Goal: Information Seeking & Learning: Check status

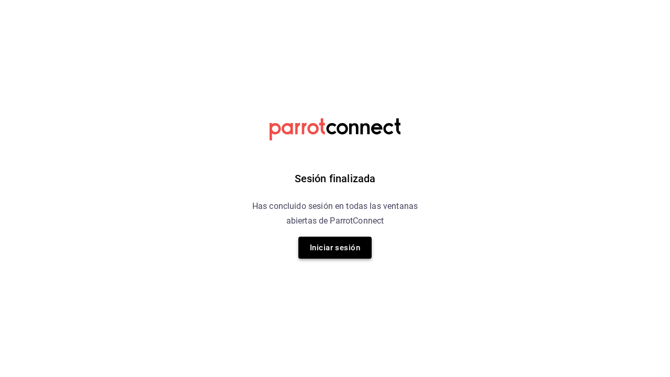
click at [316, 252] on button "Iniciar sesión" at bounding box center [335, 248] width 73 height 22
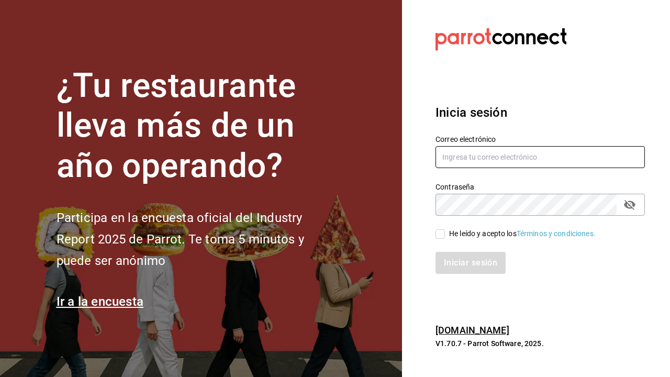
type input "[EMAIL_ADDRESS][DOMAIN_NAME]"
click at [438, 236] on input "He leído y acepto los Términos y condiciones." at bounding box center [440, 233] width 9 height 9
checkbox input "true"
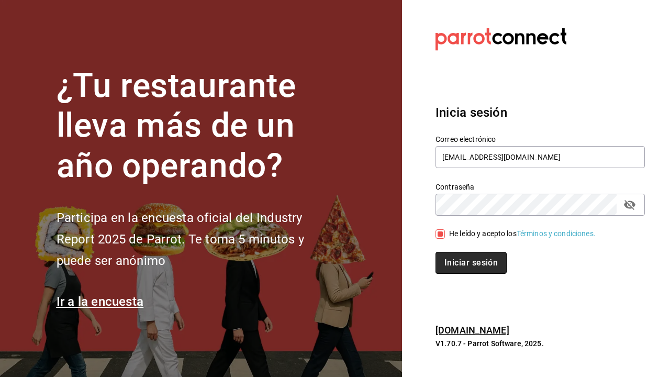
click at [452, 274] on button "Iniciar sesión" at bounding box center [471, 263] width 71 height 22
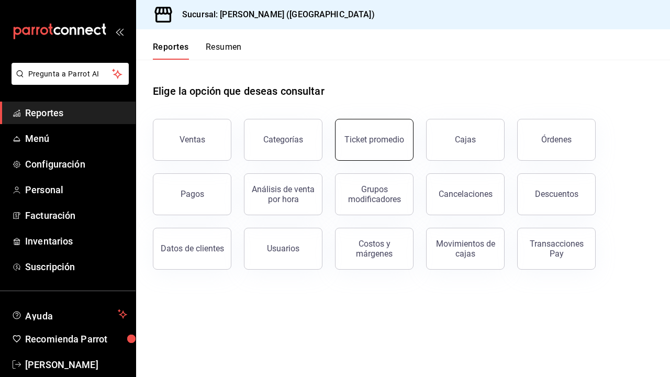
click at [383, 136] on div "Ticket promedio" at bounding box center [375, 140] width 60 height 10
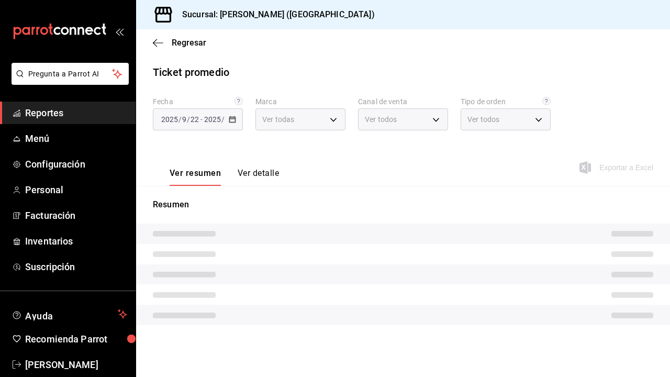
type input "5f60c1fa-4848-4419-84d5-809114a90f2f"
type input "PARROT,UBER_EATS,RAPPI,DIDI_FOOD,ONLINE"
type input "4d4111d7-a6df-440b-ac9c-57f61679a6a5,318b1952-e72e-4a8d-857f-92e0e14d5d95,50c6b…"
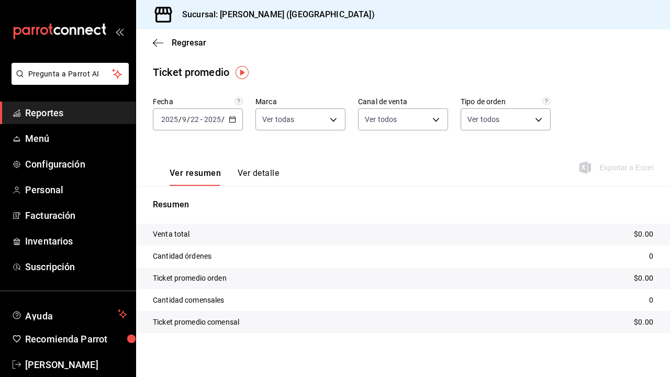
click at [186, 114] on div "[DATE] [DATE] - [DATE] [DATE]" at bounding box center [198, 119] width 90 height 22
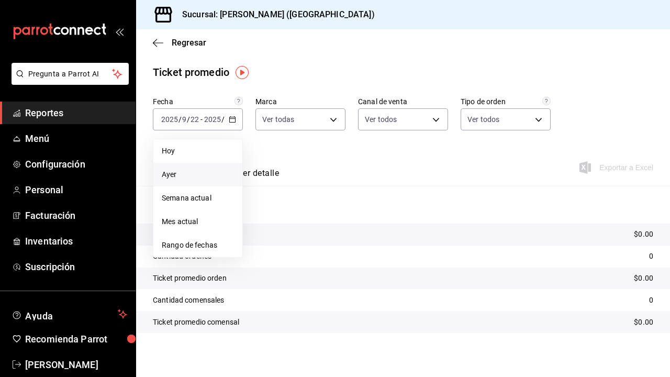
click at [183, 173] on span "Ayer" at bounding box center [198, 174] width 72 height 11
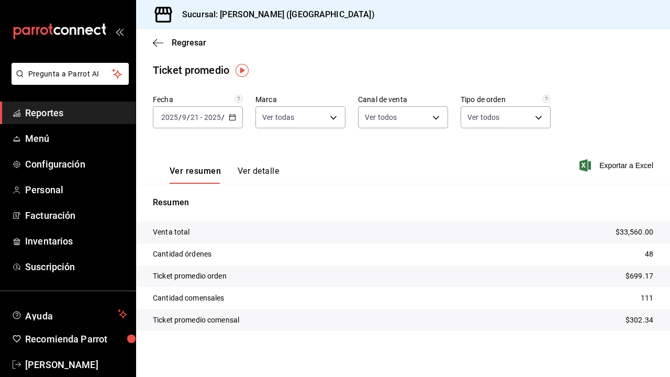
click at [207, 120] on input "2025" at bounding box center [213, 117] width 18 height 8
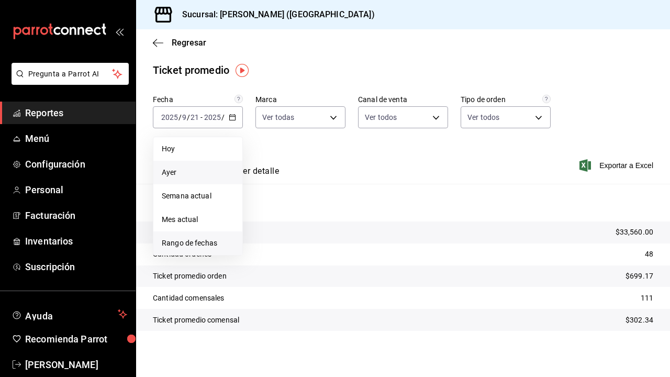
click at [180, 244] on span "Rango de fechas" at bounding box center [198, 243] width 72 height 11
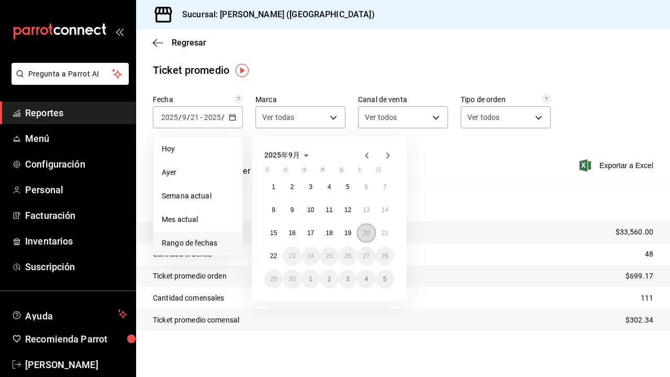
click at [362, 232] on button "20" at bounding box center [366, 233] width 18 height 19
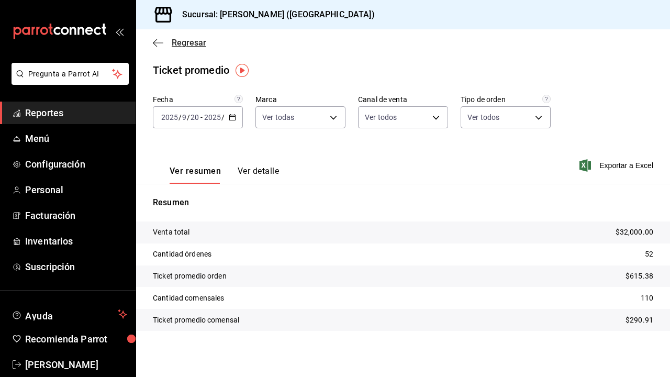
click at [153, 45] on icon "button" at bounding box center [158, 42] width 10 height 9
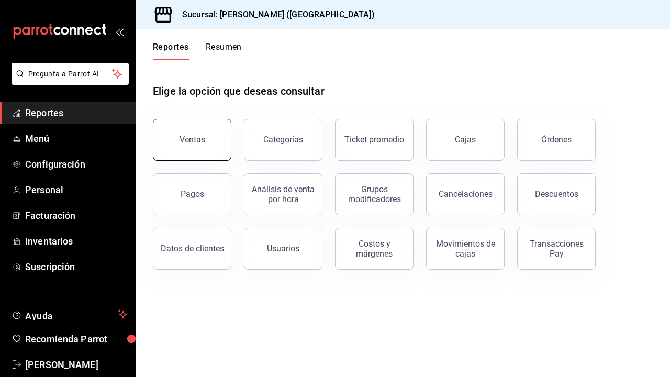
click at [210, 134] on button "Ventas" at bounding box center [192, 140] width 79 height 42
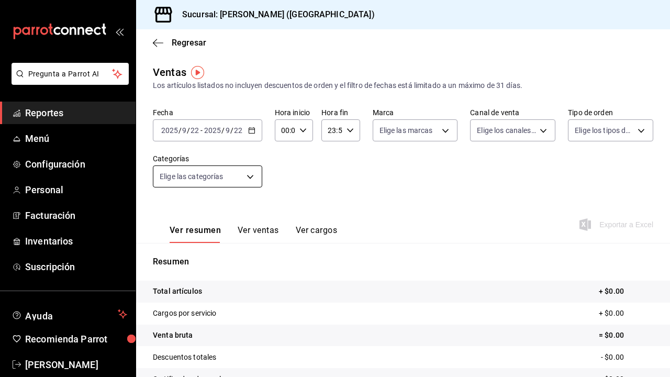
click at [188, 177] on body "Pregunta a Parrot AI Reportes Menú Configuración Personal Facturación Inventari…" at bounding box center [335, 188] width 670 height 377
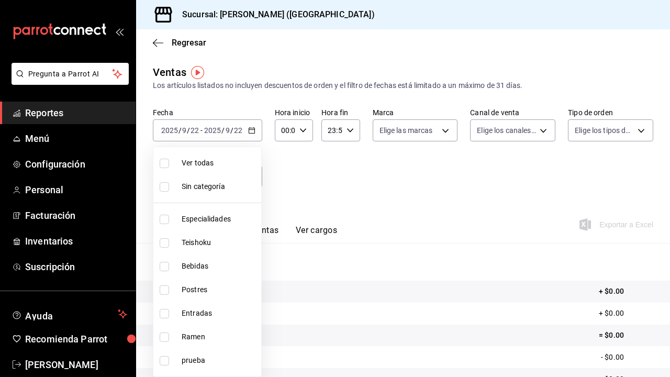
click at [285, 173] on div at bounding box center [335, 188] width 670 height 377
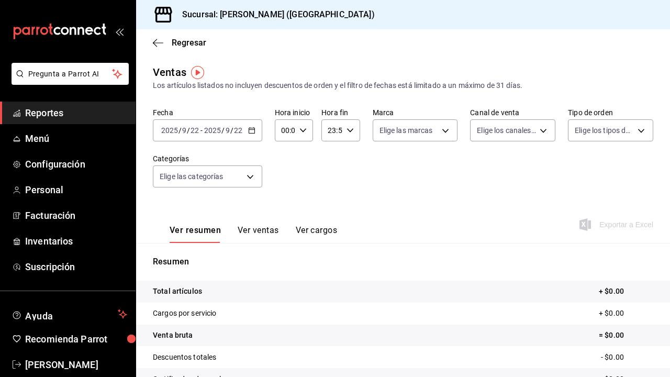
click at [223, 127] on span "/" at bounding box center [223, 130] width 3 height 8
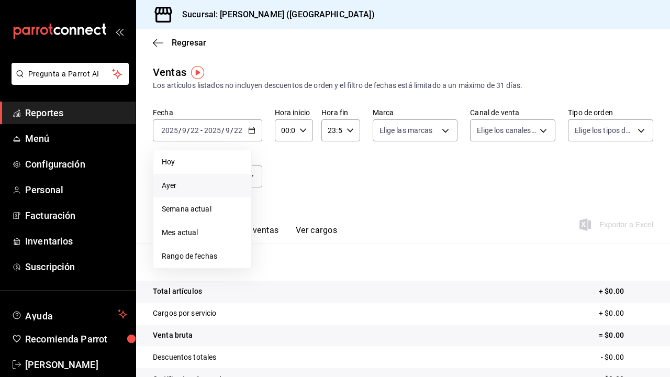
click at [201, 185] on span "Ayer" at bounding box center [202, 185] width 81 height 11
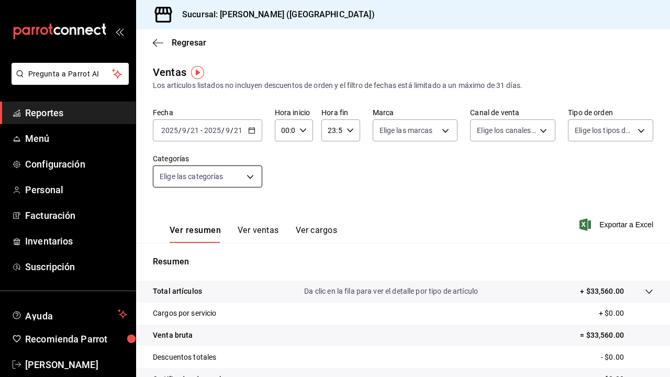
click at [215, 181] on body "Pregunta a Parrot AI Reportes Menú Configuración Personal Facturación Inventari…" at bounding box center [335, 188] width 670 height 377
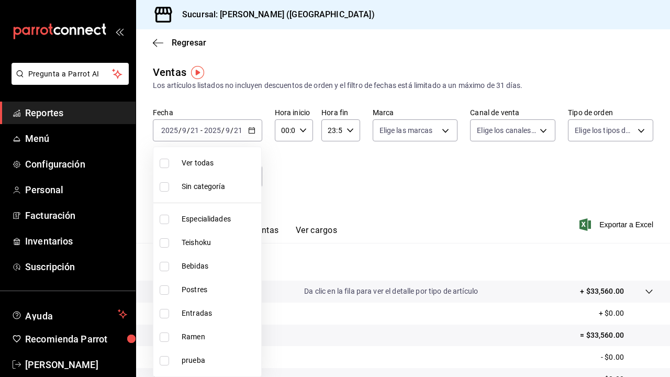
click at [207, 222] on span "Especialidades" at bounding box center [219, 219] width 75 height 11
type input "1208202c-c05a-4274-8ebb-6d861d15a893"
checkbox input "true"
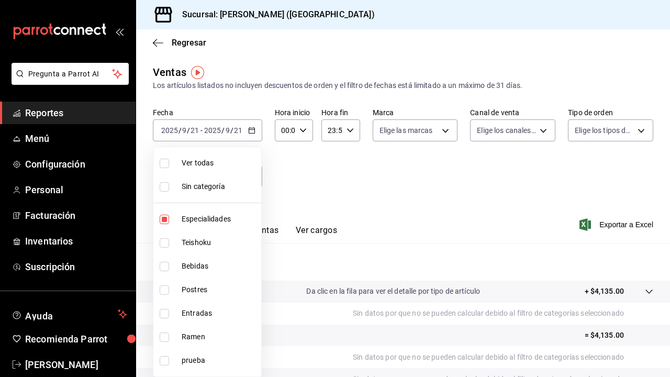
click at [336, 183] on div at bounding box center [335, 188] width 670 height 377
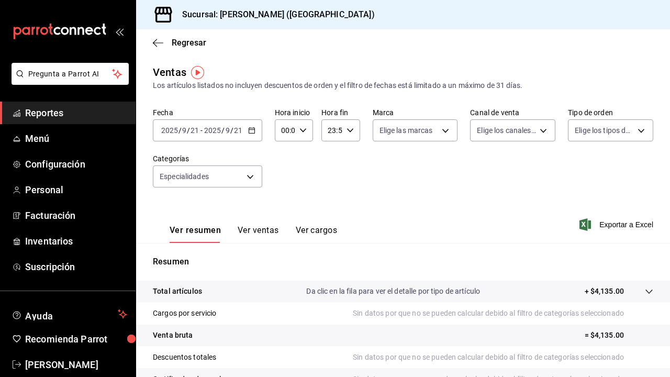
click at [275, 230] on button "Ver ventas" at bounding box center [258, 234] width 41 height 18
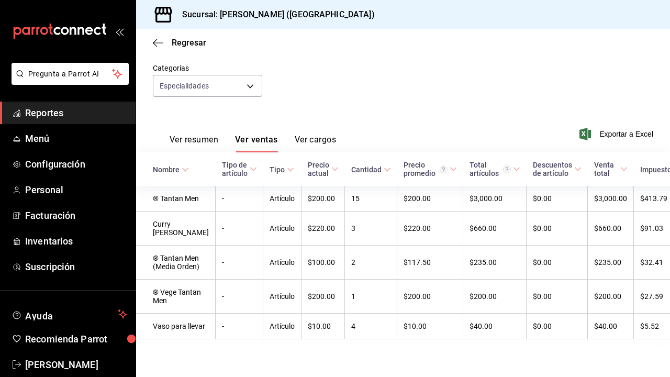
scroll to position [93, 0]
click at [252, 87] on body "Pregunta a Parrot AI Reportes Menú Configuración Personal Facturación Inventari…" at bounding box center [335, 188] width 670 height 377
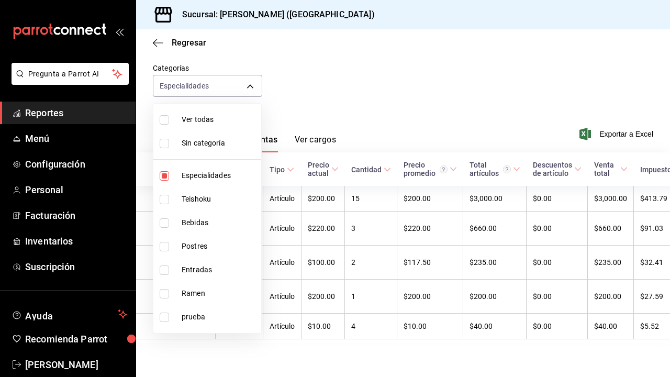
click at [212, 176] on span "Especialidades" at bounding box center [219, 175] width 75 height 11
checkbox input "false"
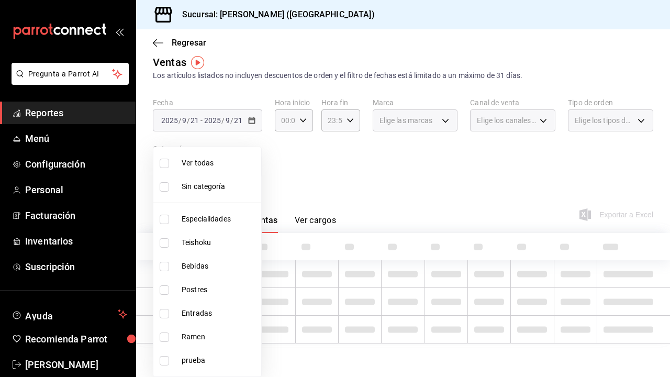
click at [212, 201] on ul "Ver todas Sin categoría Especialidades Teishoku Bebidas Postres Entradas Ramen …" at bounding box center [207, 261] width 108 height 229
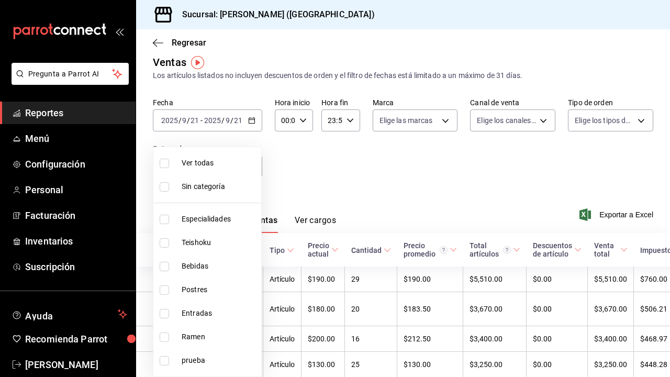
click at [205, 243] on span "Teishoku" at bounding box center [219, 242] width 75 height 11
type input "706114d7-6e8c-46ca-88d5-a7878a8ba1dd"
checkbox input "true"
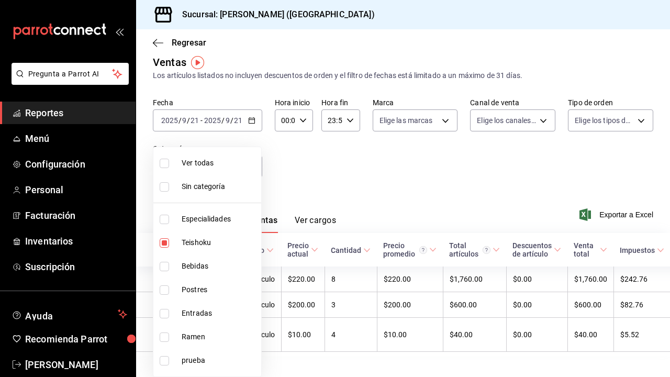
click at [330, 188] on div at bounding box center [335, 188] width 670 height 377
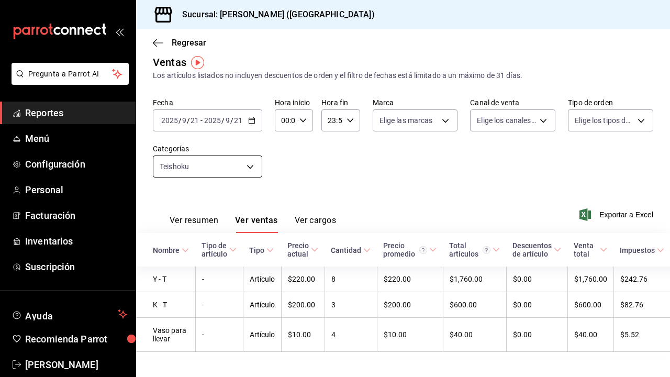
click at [249, 166] on body "Pregunta a Parrot AI Reportes Menú Configuración Personal Facturación Inventari…" at bounding box center [335, 188] width 670 height 377
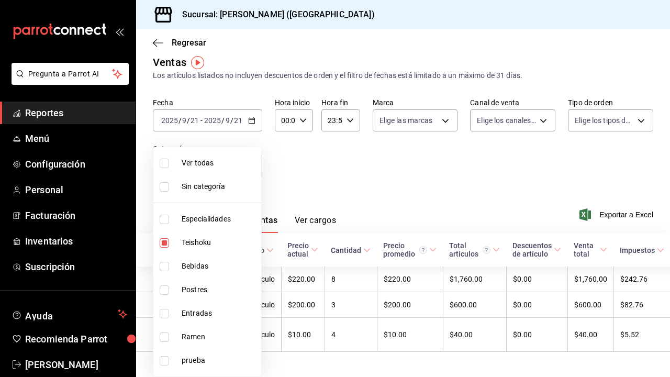
click at [202, 247] on span "Teishoku" at bounding box center [219, 242] width 75 height 11
checkbox input "false"
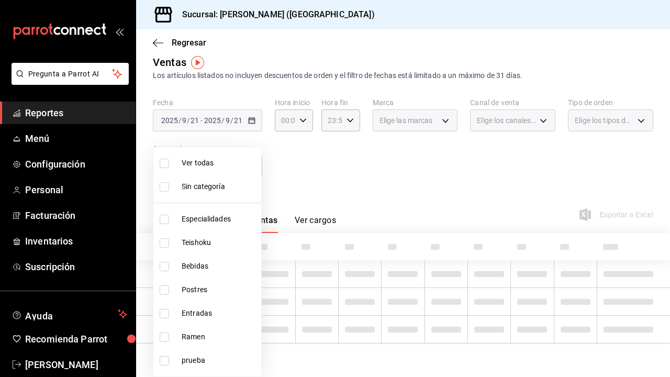
click at [202, 267] on span "Bebidas" at bounding box center [219, 266] width 75 height 11
type input "a96102dc-6fdb-4e1e-bc25-0303fa0760da"
checkbox input "true"
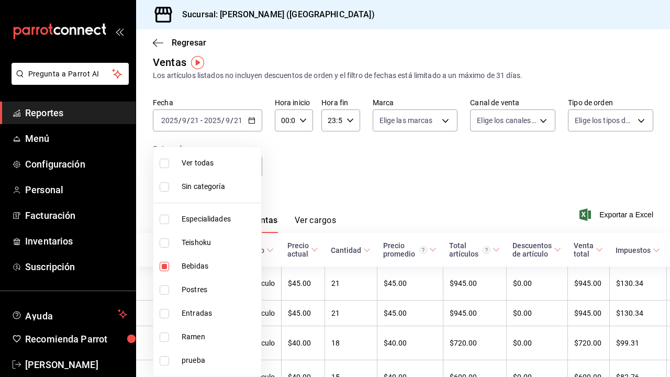
click at [333, 181] on div at bounding box center [335, 188] width 670 height 377
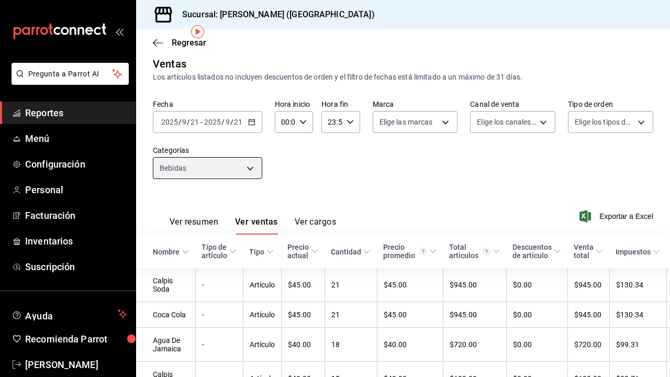
scroll to position [5, 0]
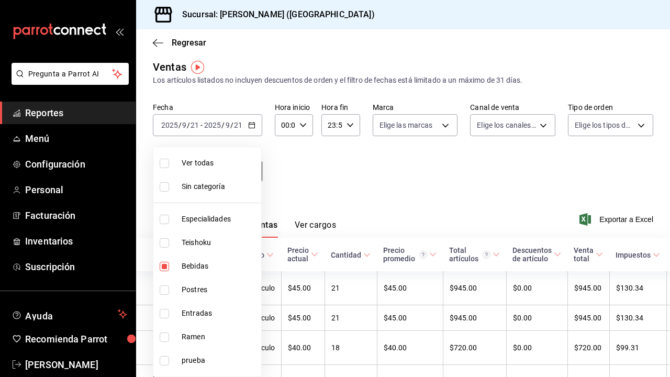
click at [245, 174] on body "Pregunta a Parrot AI Reportes Menú Configuración Personal Facturación Inventari…" at bounding box center [335, 188] width 670 height 377
click at [191, 269] on span "Bebidas" at bounding box center [219, 266] width 75 height 11
checkbox input "false"
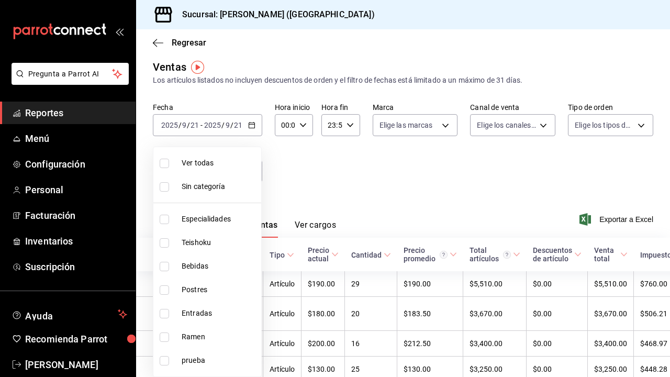
click at [191, 291] on span "Postres" at bounding box center [219, 289] width 75 height 11
type input "e9e28c11-e2cf-4064-98a9-bb0984afbfae"
checkbox input "true"
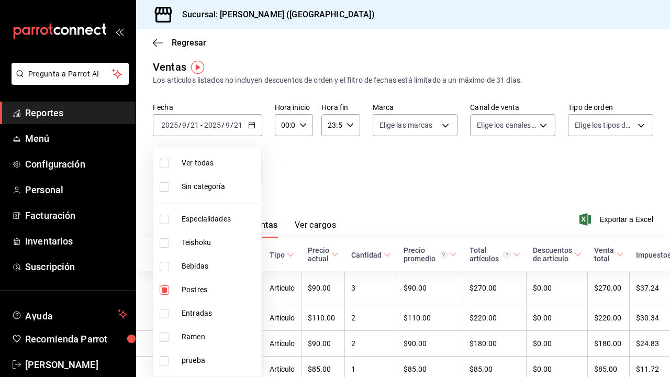
click at [331, 186] on div at bounding box center [335, 188] width 670 height 377
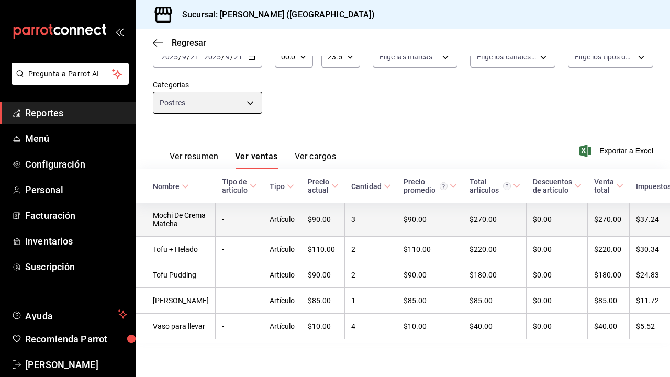
scroll to position [116, 0]
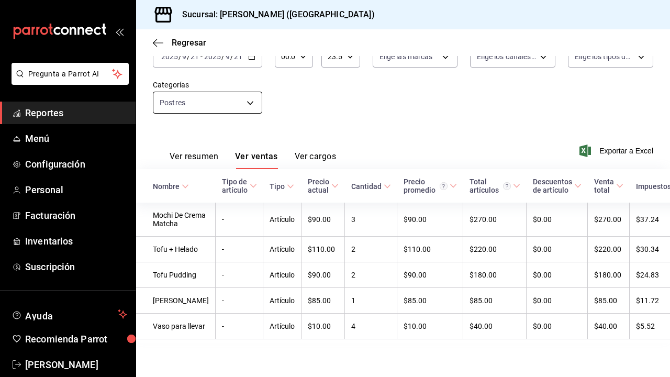
click at [254, 63] on body "Pregunta a Parrot AI Reportes Menú Configuración Personal Facturación Inventari…" at bounding box center [335, 188] width 670 height 377
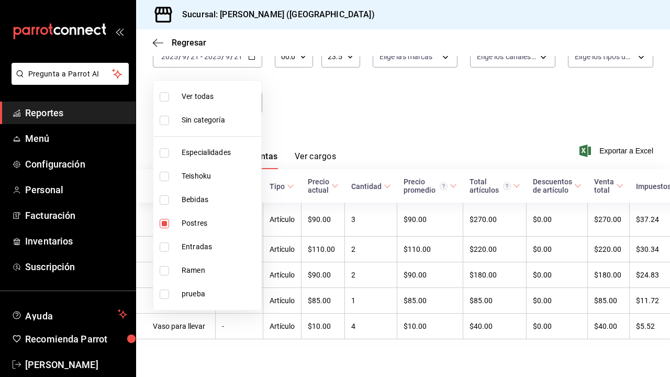
click at [174, 221] on li "Postres" at bounding box center [207, 224] width 108 height 24
checkbox input "false"
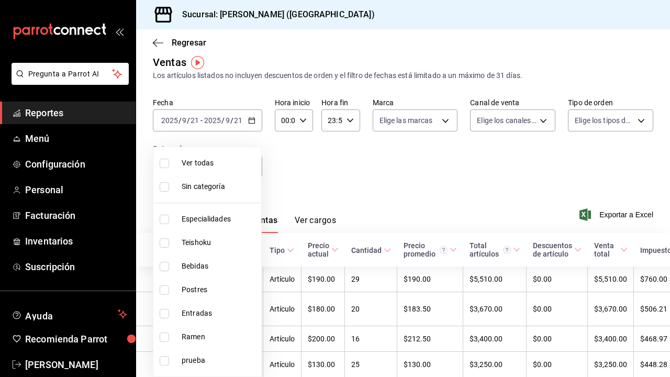
click at [199, 317] on span "Entradas" at bounding box center [219, 313] width 75 height 11
type input "6700a422-c1ee-4555-a66f-4cf6bce255b4"
checkbox input "true"
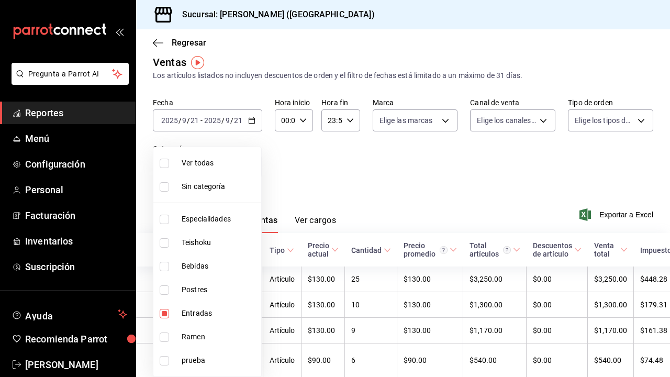
click at [367, 164] on div at bounding box center [335, 188] width 670 height 377
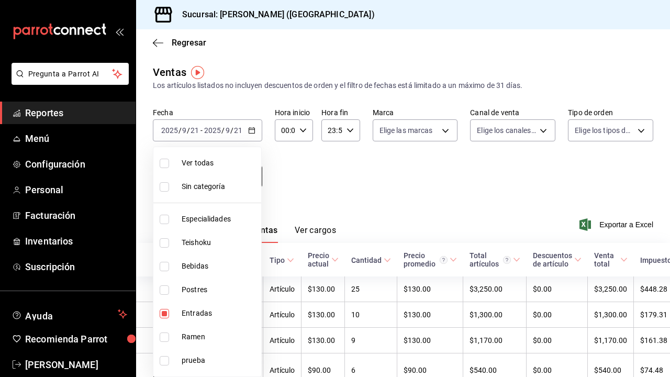
click at [250, 180] on body "Pregunta a Parrot AI Reportes Menú Configuración Personal Facturación Inventari…" at bounding box center [335, 188] width 670 height 377
click at [206, 317] on span "Entradas" at bounding box center [219, 313] width 75 height 11
checkbox input "false"
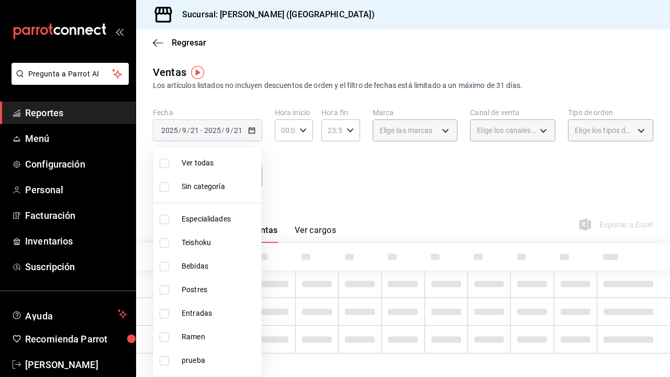
click at [206, 339] on span "Ramen" at bounding box center [219, 337] width 75 height 11
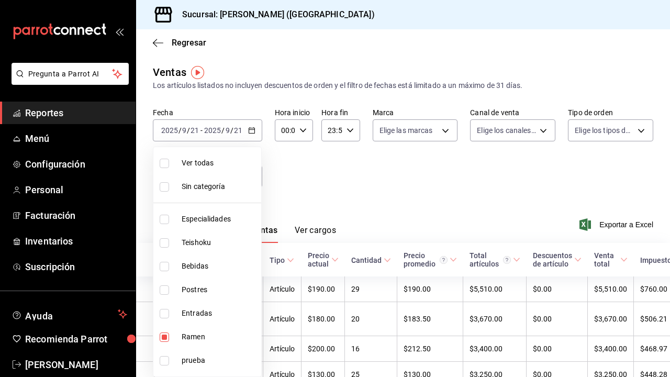
type input "6cc5b05b-0f3a-41c0-8fd4-c21ef2486b47"
checkbox input "true"
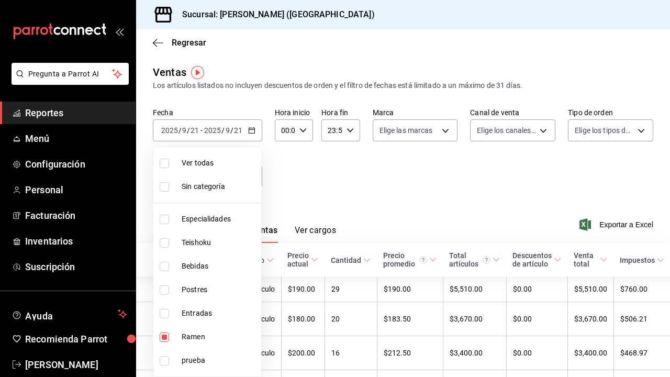
click at [330, 181] on div at bounding box center [335, 188] width 670 height 377
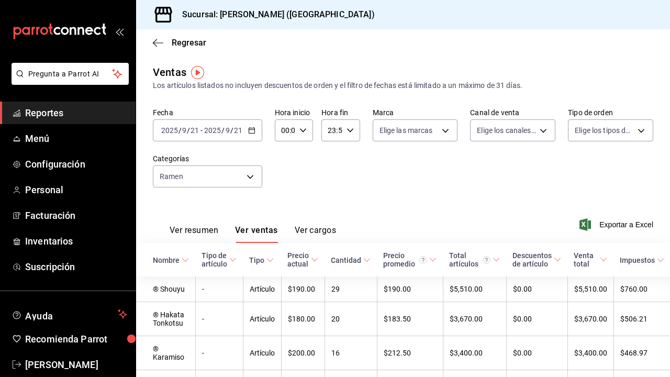
click at [229, 125] on div "[DATE] [DATE] - [DATE] [DATE]" at bounding box center [207, 130] width 109 height 22
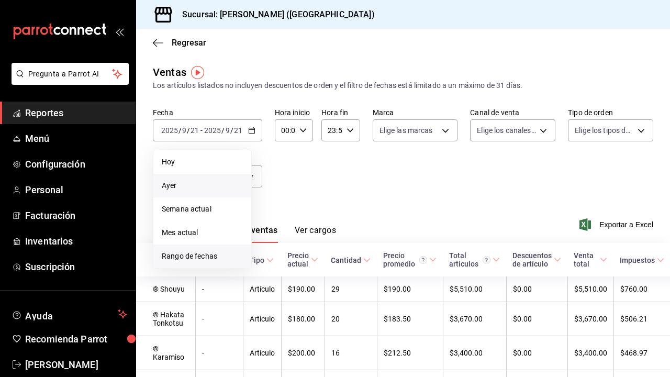
click at [202, 251] on span "Rango de fechas" at bounding box center [202, 256] width 81 height 11
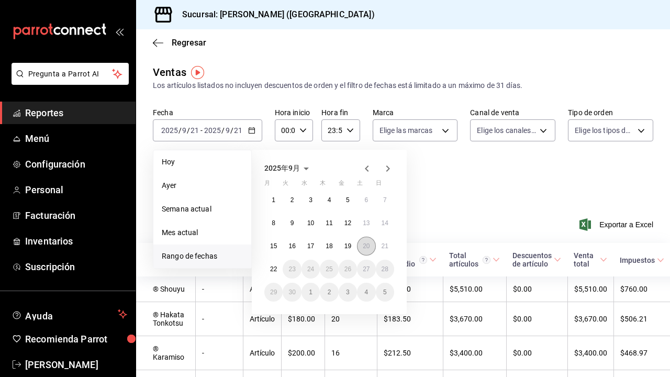
click at [368, 245] on abbr "20" at bounding box center [366, 246] width 7 height 7
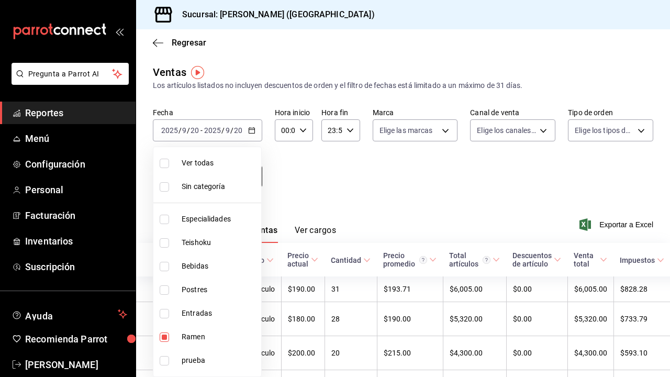
click at [250, 180] on body "Pregunta a Parrot AI Reportes Menú Configuración Personal Facturación Inventari…" at bounding box center [335, 188] width 670 height 377
click at [287, 169] on div at bounding box center [335, 188] width 670 height 377
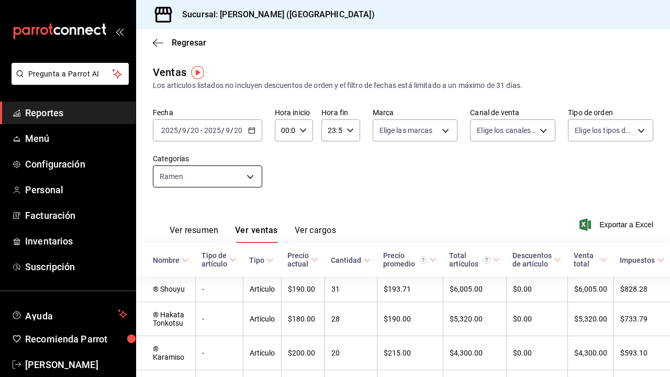
click at [240, 180] on body "Pregunta a Parrot AI Reportes Menú Configuración Personal Facturación Inventari…" at bounding box center [335, 188] width 670 height 377
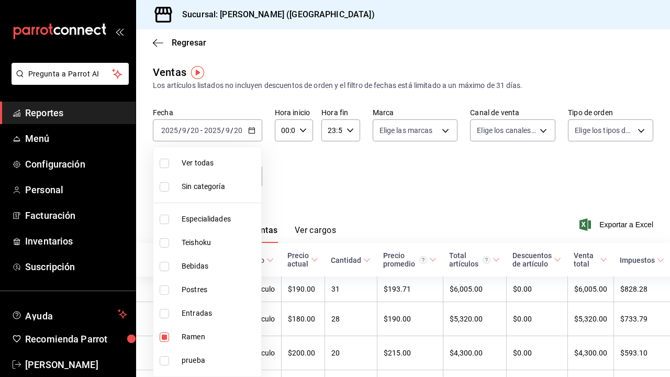
click at [202, 342] on span "Ramen" at bounding box center [219, 337] width 75 height 11
checkbox input "false"
click at [219, 223] on span "Especialidades" at bounding box center [219, 219] width 75 height 11
type input "1208202c-c05a-4274-8ebb-6d861d15a893"
checkbox input "true"
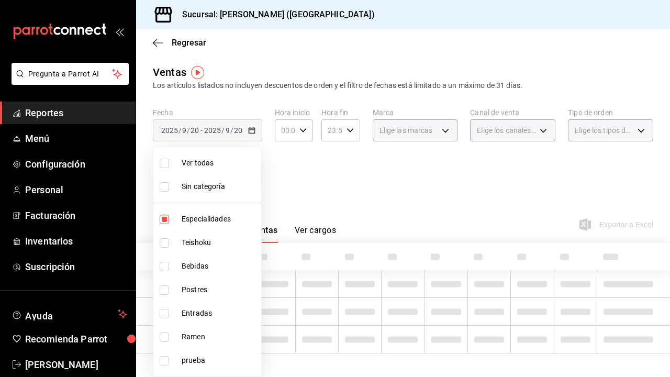
click at [329, 197] on div at bounding box center [335, 188] width 670 height 377
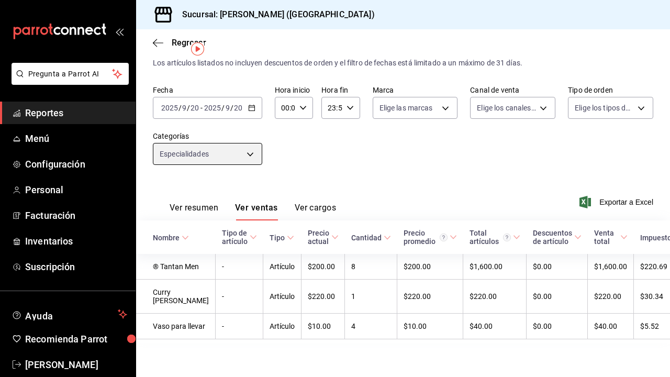
scroll to position [24, 0]
click at [329, 197] on div "Ver resumen Ver ventas Ver cargos" at bounding box center [244, 205] width 183 height 30
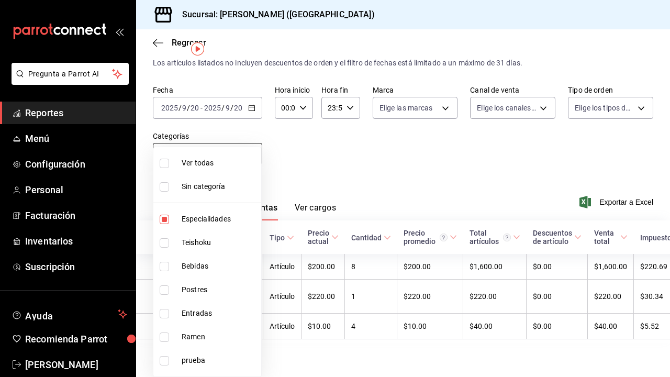
click at [256, 151] on body "Pregunta a Parrot AI Reportes Menú Configuración Personal Facturación Inventari…" at bounding box center [335, 188] width 670 height 377
click at [197, 223] on span "Especialidades" at bounding box center [219, 219] width 75 height 11
checkbox input "false"
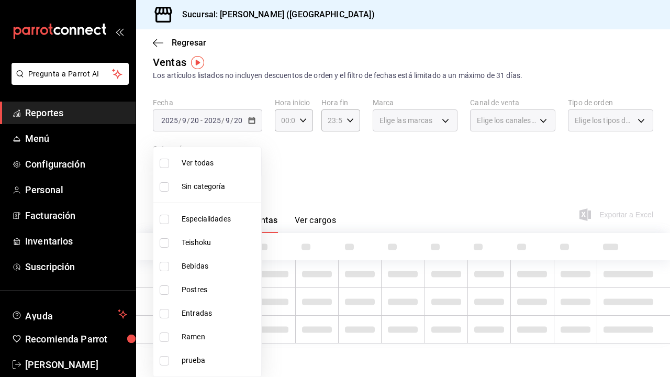
scroll to position [10, 0]
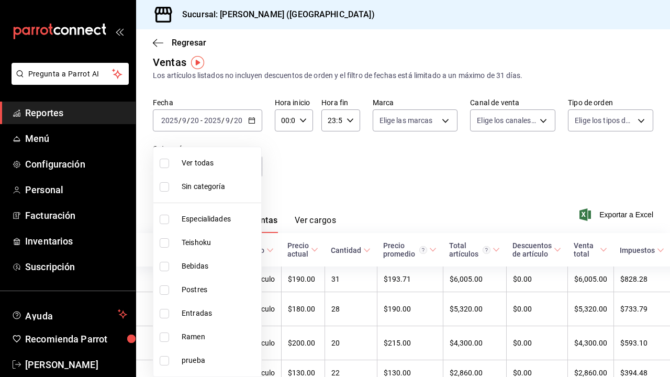
click at [197, 249] on li "Teishoku" at bounding box center [207, 243] width 108 height 24
type input "706114d7-6e8c-46ca-88d5-a7878a8ba1dd"
checkbox input "true"
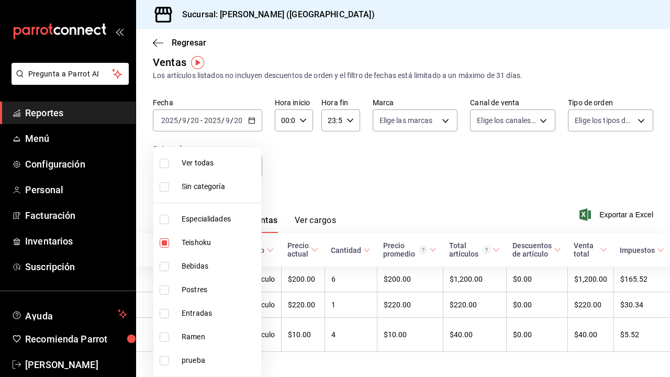
click at [339, 197] on div at bounding box center [335, 188] width 670 height 377
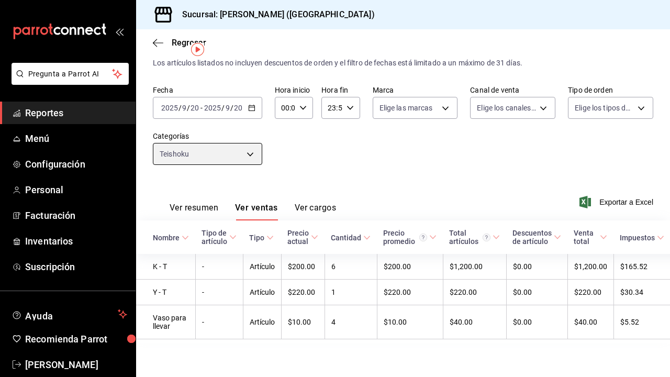
scroll to position [23, 0]
click at [226, 155] on body "Pregunta a Parrot AI Reportes Menú Configuración Personal Facturación Inventari…" at bounding box center [335, 188] width 670 height 377
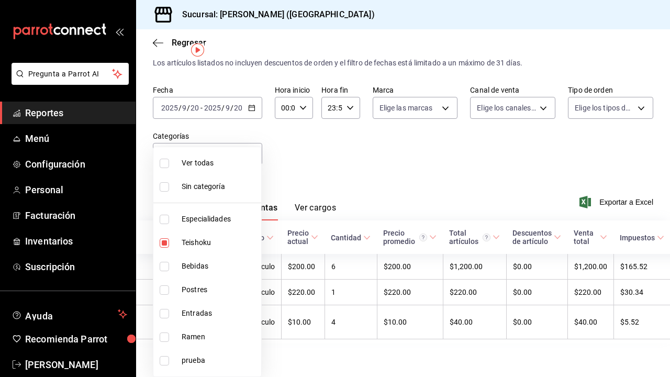
click at [212, 248] on span "Teishoku" at bounding box center [219, 242] width 75 height 11
checkbox input "false"
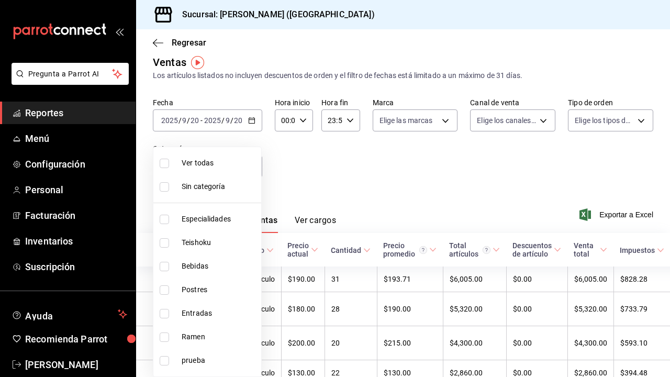
click at [211, 263] on span "Bebidas" at bounding box center [219, 266] width 75 height 11
type input "a96102dc-6fdb-4e1e-bc25-0303fa0760da"
checkbox input "true"
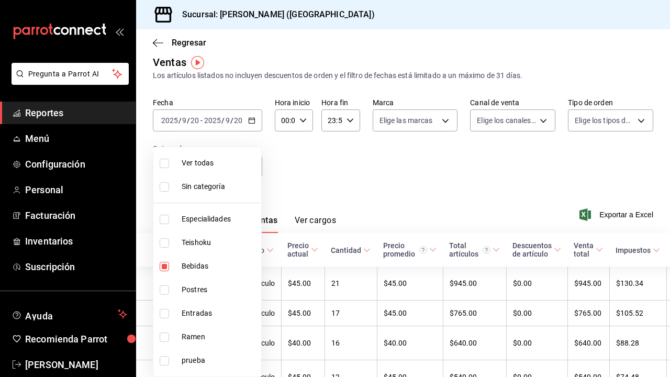
click at [325, 187] on div at bounding box center [335, 188] width 670 height 377
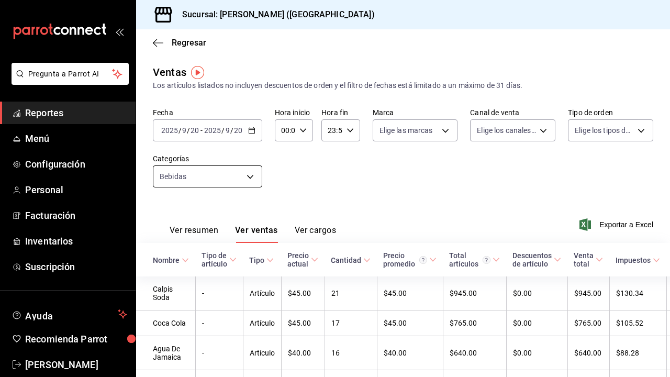
click at [248, 185] on body "Pregunta a Parrot AI Reportes Menú Configuración Personal Facturación Inventari…" at bounding box center [335, 188] width 670 height 377
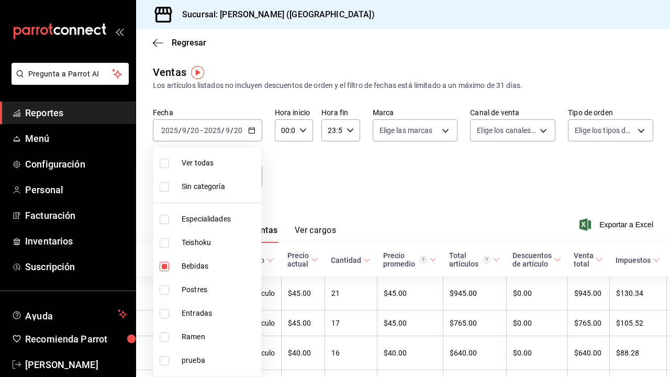
click at [197, 269] on span "Bebidas" at bounding box center [219, 266] width 75 height 11
checkbox input "false"
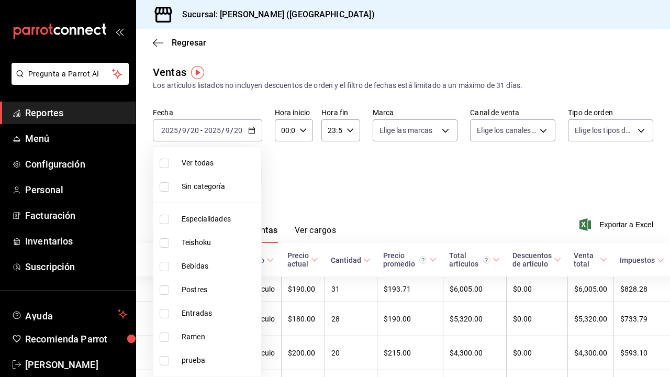
click at [200, 292] on span "Postres" at bounding box center [219, 289] width 75 height 11
type input "e9e28c11-e2cf-4064-98a9-bb0984afbfae"
checkbox input "true"
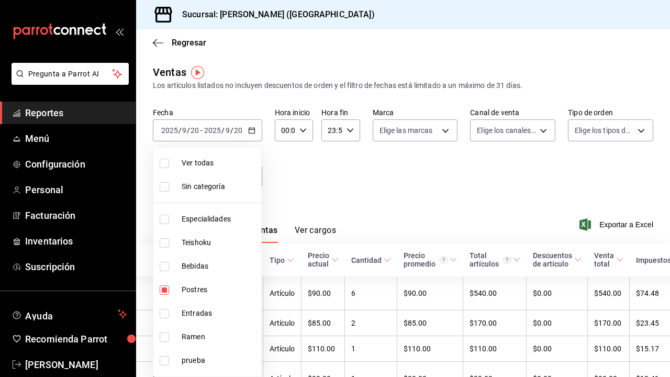
click at [330, 208] on div at bounding box center [335, 188] width 670 height 377
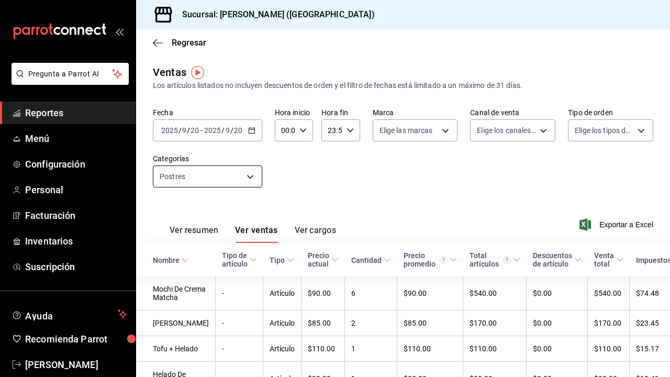
click at [245, 183] on body "Pregunta a Parrot AI Reportes Menú Configuración Personal Facturación Inventari…" at bounding box center [335, 188] width 670 height 377
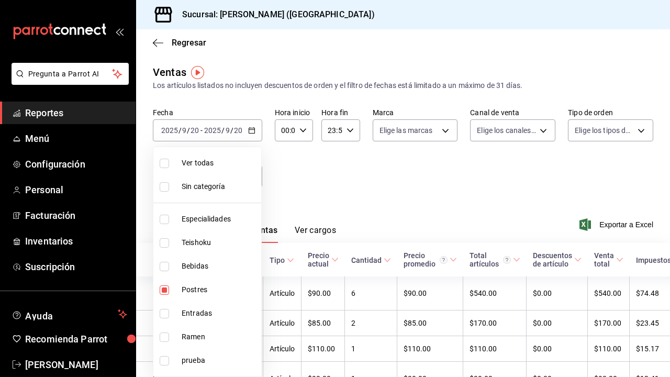
click at [197, 290] on span "Postres" at bounding box center [219, 289] width 75 height 11
checkbox input "false"
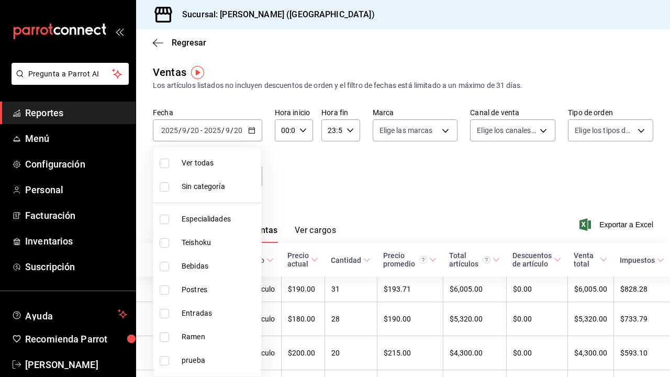
click at [195, 316] on span "Entradas" at bounding box center [219, 313] width 75 height 11
type input "6700a422-c1ee-4555-a66f-4cf6bce255b4"
checkbox input "true"
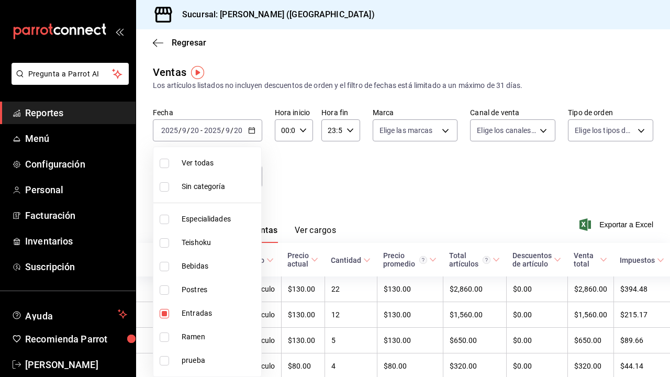
click at [363, 186] on div at bounding box center [335, 188] width 670 height 377
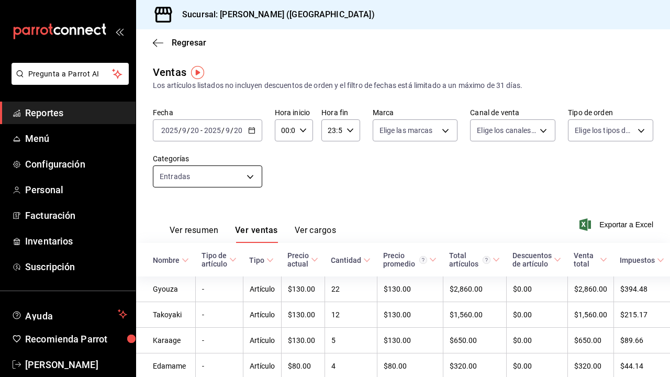
click at [248, 176] on body "Pregunta a Parrot AI Reportes Menú Configuración Personal Facturación Inventari…" at bounding box center [335, 188] width 670 height 377
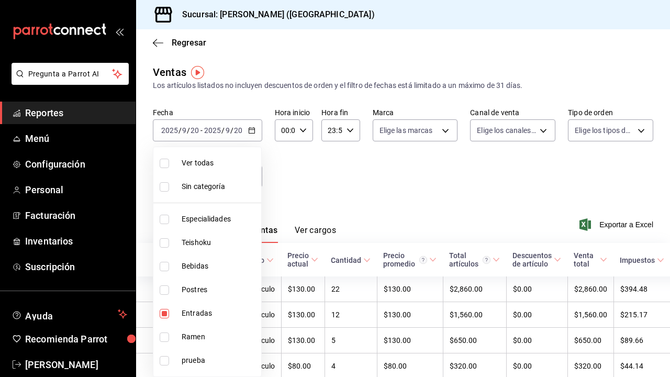
click at [197, 314] on span "Entradas" at bounding box center [219, 313] width 75 height 11
checkbox input "false"
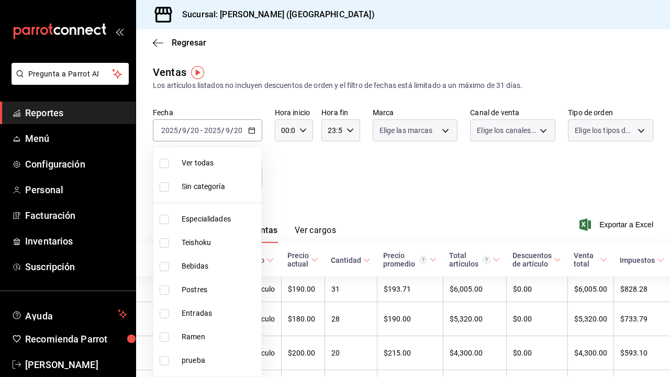
click at [197, 340] on span "Ramen" at bounding box center [219, 337] width 75 height 11
type input "6cc5b05b-0f3a-41c0-8fd4-c21ef2486b47"
checkbox input "true"
click at [201, 339] on span "Ramen" at bounding box center [219, 337] width 75 height 11
checkbox input "false"
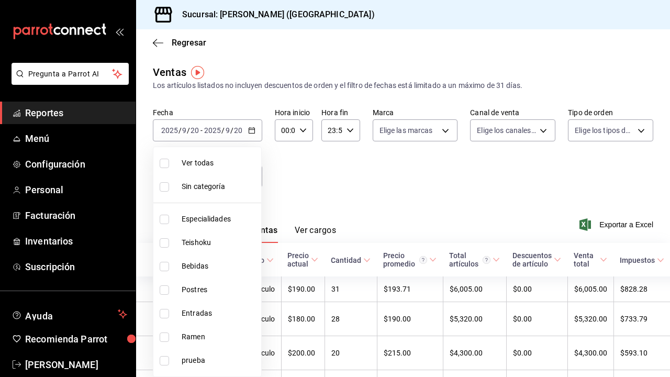
click at [215, 241] on span "Teishoku" at bounding box center [219, 242] width 75 height 11
type input "706114d7-6e8c-46ca-88d5-a7878a8ba1dd"
checkbox input "true"
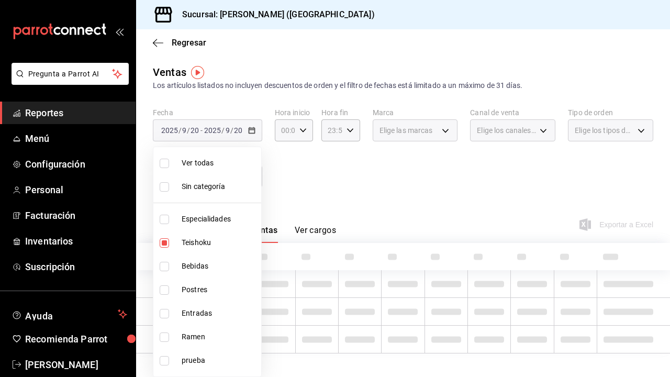
click at [323, 195] on div at bounding box center [335, 188] width 670 height 377
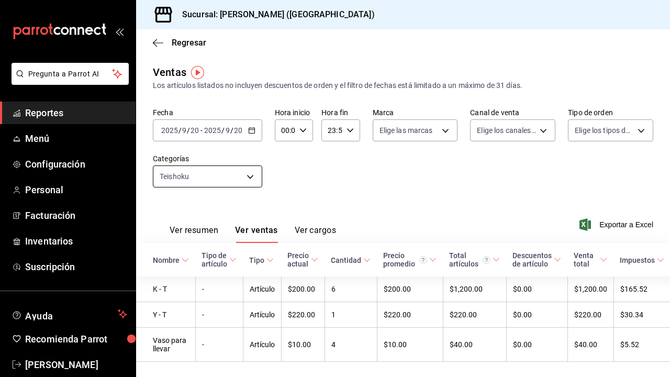
click at [256, 174] on body "Pregunta a Parrot AI Reportes Menú Configuración Personal Facturación Inventari…" at bounding box center [335, 188] width 670 height 377
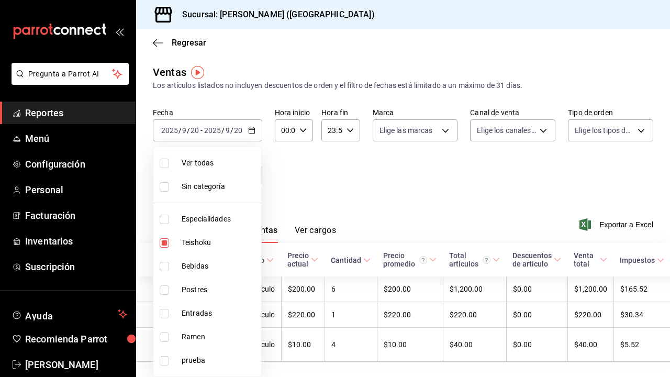
click at [201, 243] on span "Teishoku" at bounding box center [219, 242] width 75 height 11
checkbox input "false"
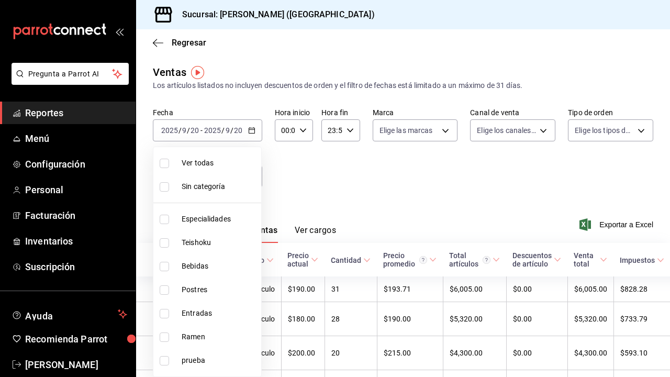
click at [194, 312] on span "Entradas" at bounding box center [219, 313] width 75 height 11
type input "6700a422-c1ee-4555-a66f-4cf6bce255b4"
checkbox input "true"
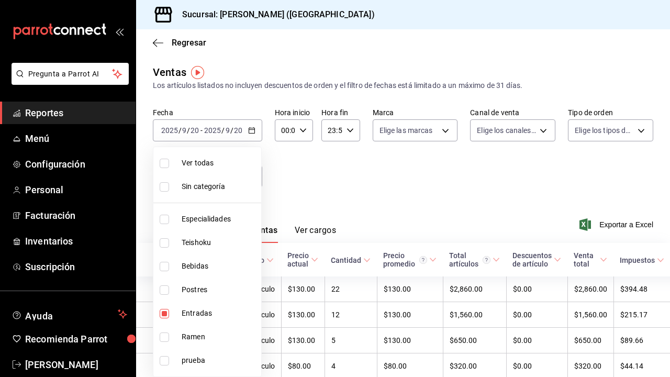
click at [308, 205] on div at bounding box center [335, 188] width 670 height 377
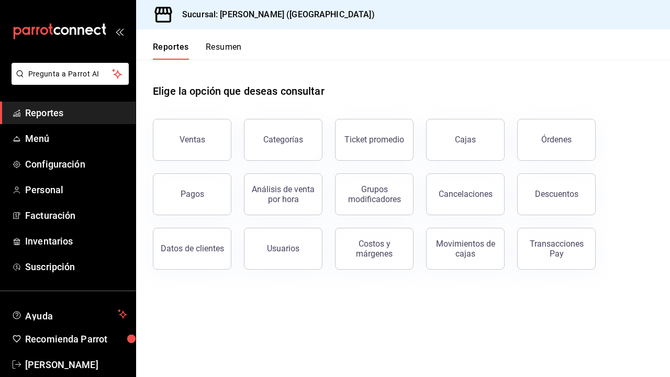
click at [213, 219] on div "Datos de clientes" at bounding box center [185, 242] width 91 height 54
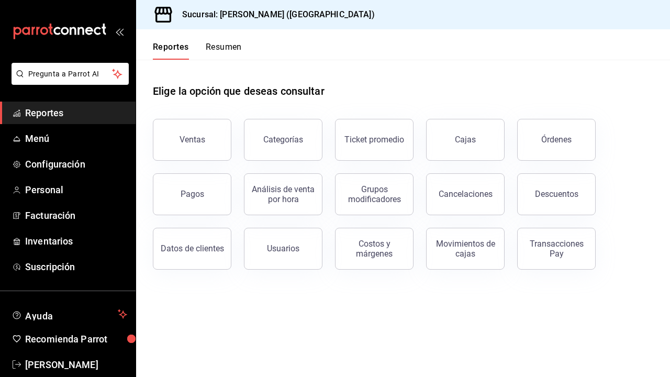
click at [213, 219] on div "Datos de clientes" at bounding box center [185, 242] width 91 height 54
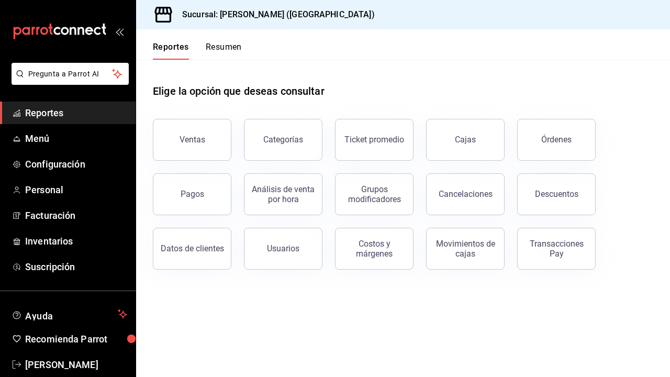
click at [213, 219] on div "Datos de clientes" at bounding box center [185, 242] width 91 height 54
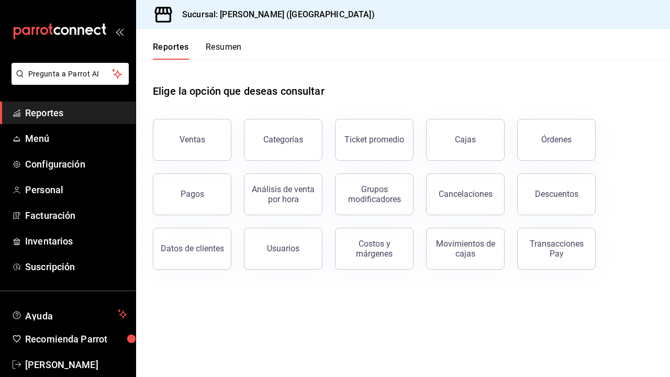
click at [213, 219] on div "Datos de clientes" at bounding box center [185, 242] width 91 height 54
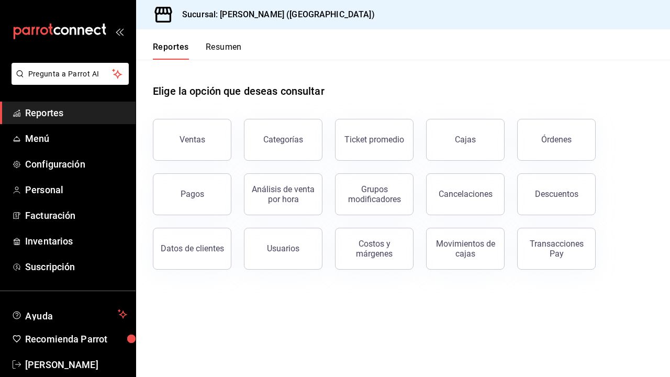
click at [213, 219] on div "Datos de clientes" at bounding box center [185, 242] width 91 height 54
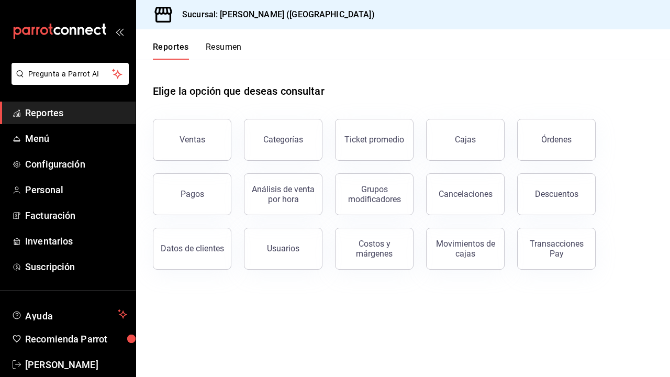
click at [213, 219] on div "Datos de clientes" at bounding box center [185, 242] width 91 height 54
click at [392, 134] on button "Ticket promedio" at bounding box center [374, 140] width 79 height 42
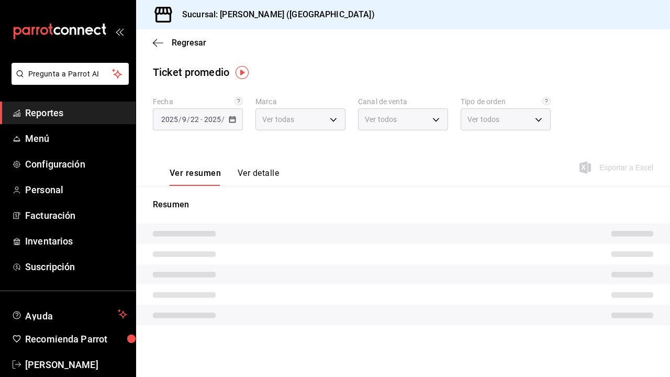
type input "5f60c1fa-4848-4419-84d5-809114a90f2f"
type input "PARROT,UBER_EATS,RAPPI,DIDI_FOOD,ONLINE"
type input "4d4111d7-a6df-440b-ac9c-57f61679a6a5,318b1952-e72e-4a8d-857f-92e0e14d5d95,50c6b…"
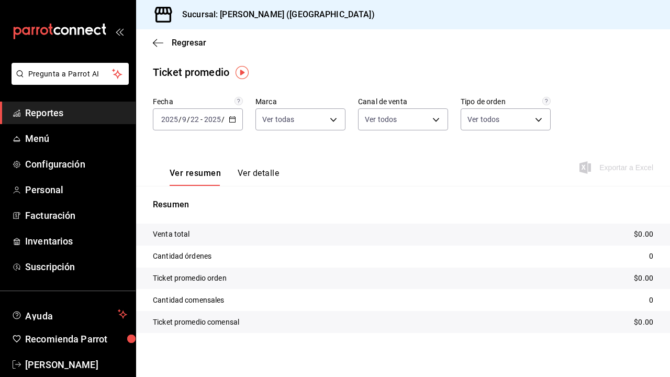
click at [209, 123] on input "2025" at bounding box center [213, 119] width 18 height 8
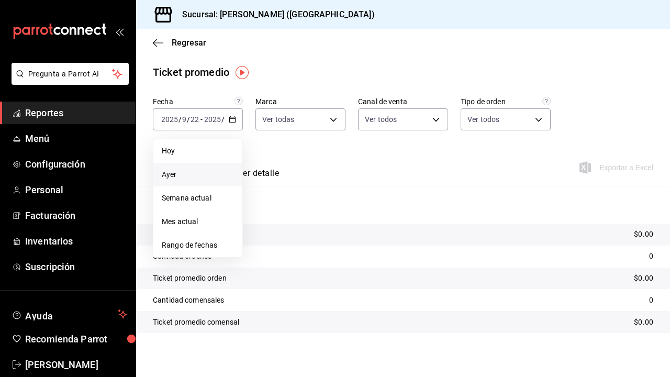
click at [183, 175] on span "Ayer" at bounding box center [198, 174] width 72 height 11
